Goal: Transaction & Acquisition: Purchase product/service

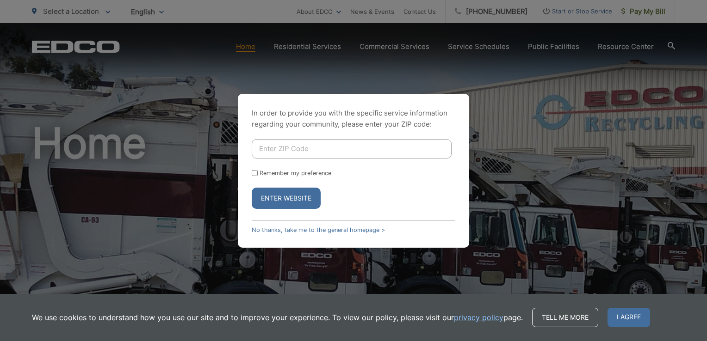
click at [338, 148] on input "Enter ZIP Code" at bounding box center [352, 148] width 200 height 19
type input "92123"
click at [267, 170] on label "Remember my preference" at bounding box center [295, 173] width 72 height 7
click at [258, 170] on input "Remember my preference" at bounding box center [255, 173] width 6 height 6
checkbox input "true"
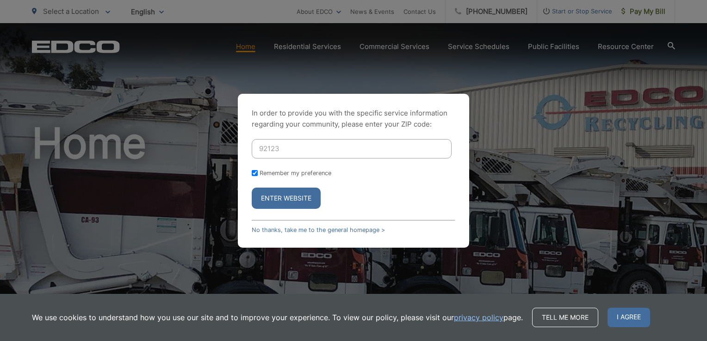
click at [269, 205] on button "Enter Website" at bounding box center [286, 198] width 69 height 21
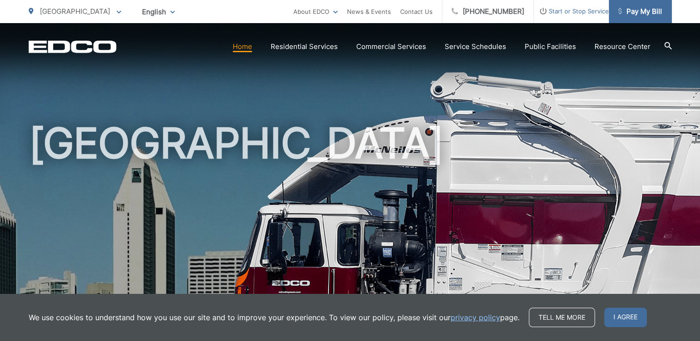
click at [640, 12] on span "Pay My Bill" at bounding box center [640, 11] width 44 height 11
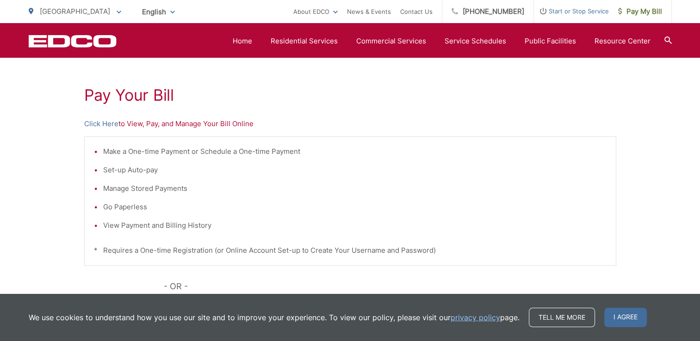
scroll to position [139, 0]
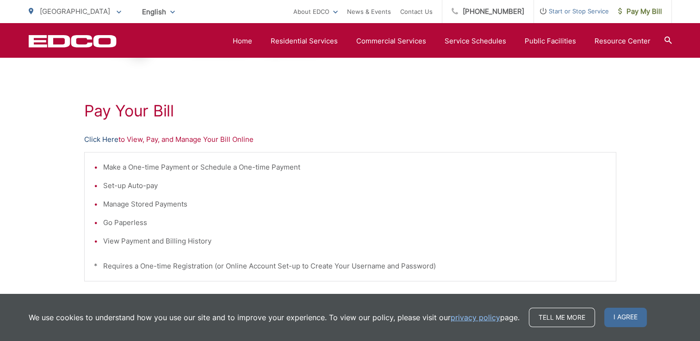
click at [109, 141] on link "Click Here" at bounding box center [101, 139] width 34 height 11
